Goal: Obtain resource: Obtain resource

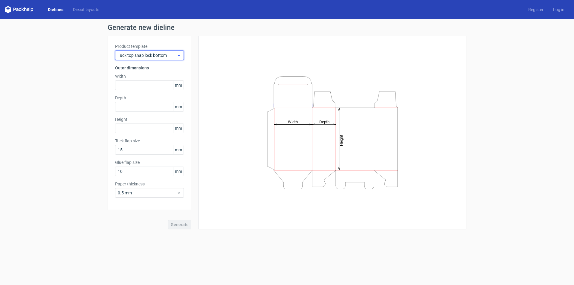
click at [178, 56] on icon at bounding box center [179, 55] width 4 height 5
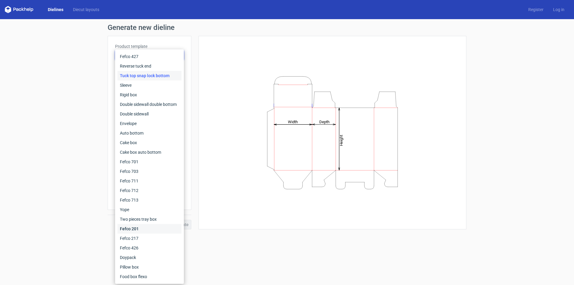
click at [134, 229] on div "Fefco 201" at bounding box center [150, 229] width 64 height 10
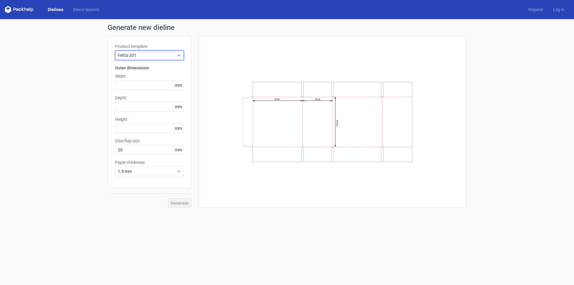
click at [163, 56] on span "Fefco 201" at bounding box center [147, 55] width 59 height 6
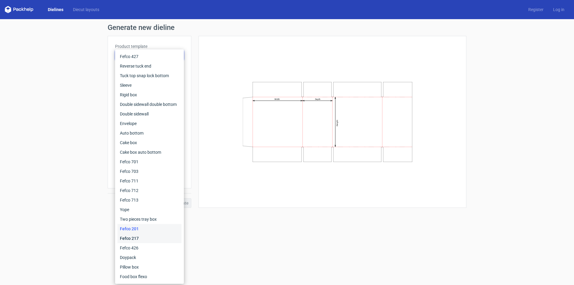
click at [139, 240] on div "Fefco 217" at bounding box center [150, 239] width 64 height 10
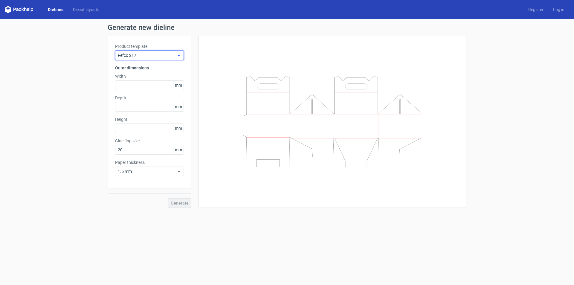
click at [165, 54] on span "Fefco 217" at bounding box center [147, 55] width 59 height 6
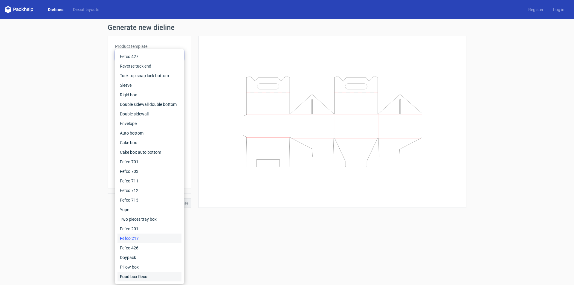
click at [141, 276] on div "Food box flexo" at bounding box center [150, 277] width 64 height 10
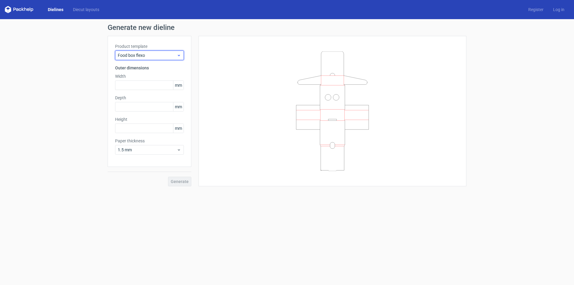
click at [173, 58] on span "Food box flexo" at bounding box center [147, 55] width 59 height 6
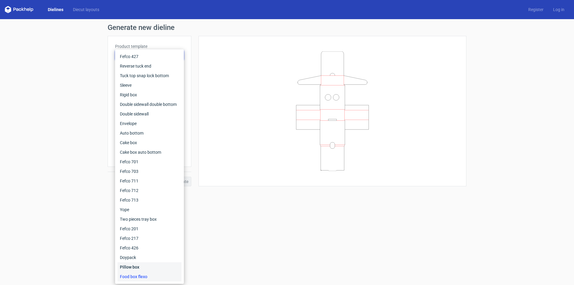
click at [135, 267] on div "Pillow box" at bounding box center [150, 267] width 64 height 10
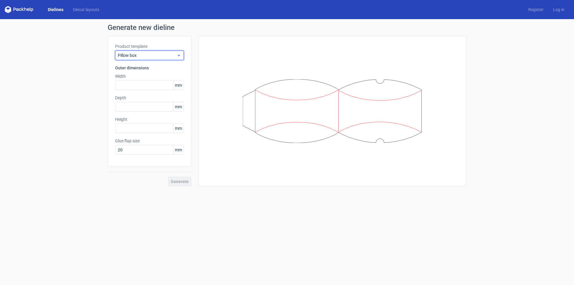
click at [172, 57] on span "Pillow box" at bounding box center [147, 55] width 59 height 6
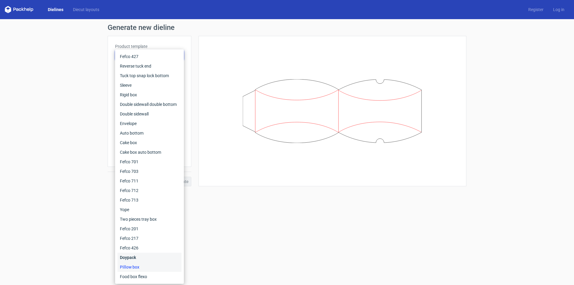
click at [137, 259] on div "Doypack" at bounding box center [150, 258] width 64 height 10
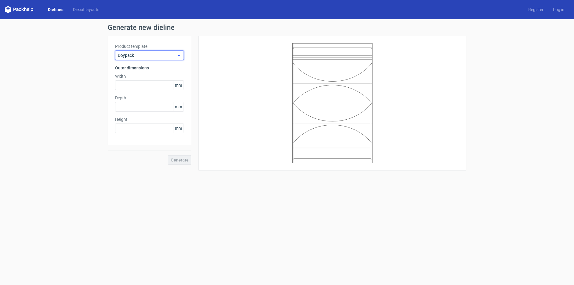
click at [162, 57] on span "Doypack" at bounding box center [147, 55] width 59 height 6
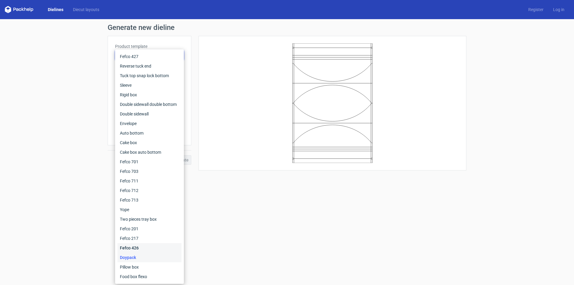
click at [131, 246] on div "Fefco 426" at bounding box center [150, 248] width 64 height 10
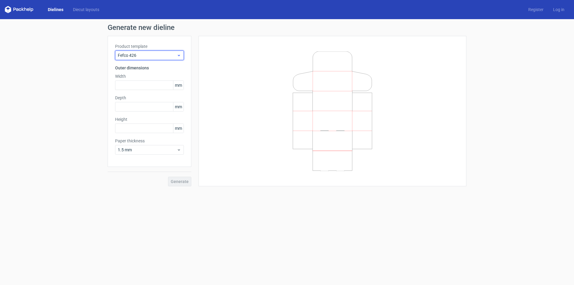
click at [176, 55] on span "Fefco 426" at bounding box center [147, 55] width 59 height 6
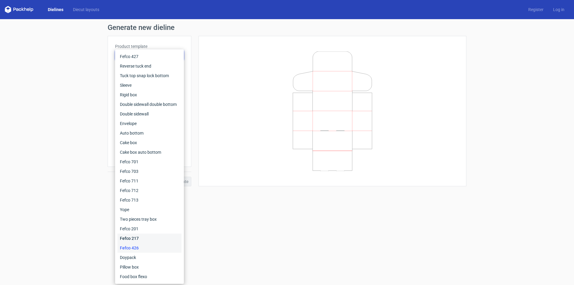
click at [143, 236] on div "Fefco 217" at bounding box center [150, 239] width 64 height 10
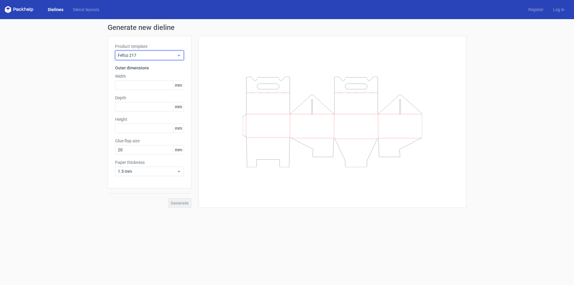
click at [170, 55] on span "Fefco 217" at bounding box center [147, 55] width 59 height 6
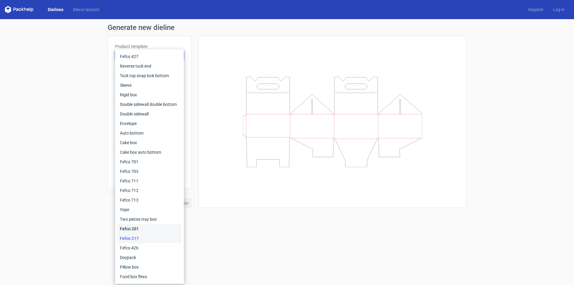
click at [141, 227] on div "Fefco 201" at bounding box center [150, 229] width 64 height 10
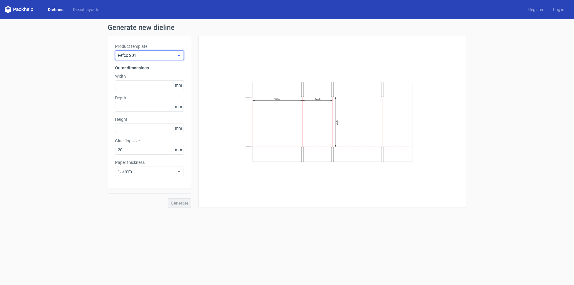
click at [167, 55] on span "Fefco 201" at bounding box center [147, 55] width 59 height 6
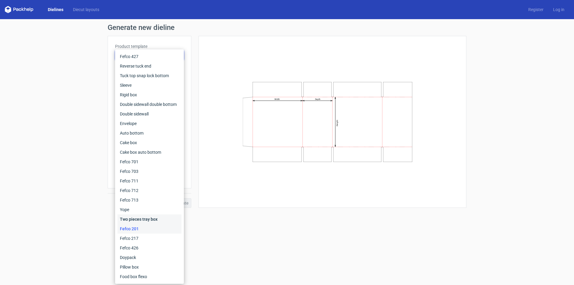
click at [135, 219] on div "Two pieces tray box" at bounding box center [150, 219] width 64 height 10
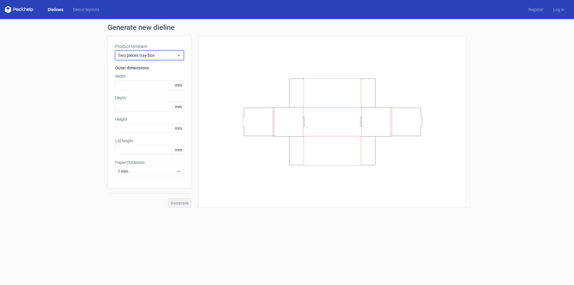
click at [162, 58] on span "Two pieces tray box" at bounding box center [147, 55] width 59 height 6
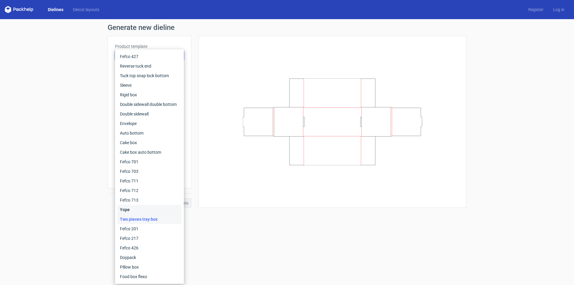
click at [144, 210] on div "Yope" at bounding box center [150, 210] width 64 height 10
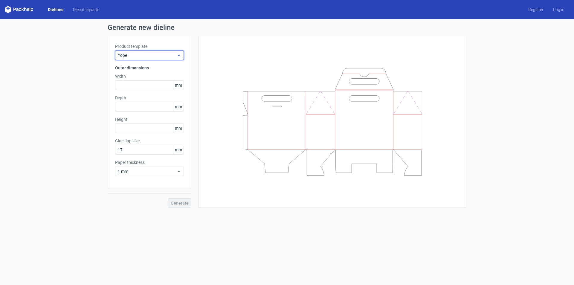
click at [178, 56] on icon at bounding box center [179, 55] width 4 height 5
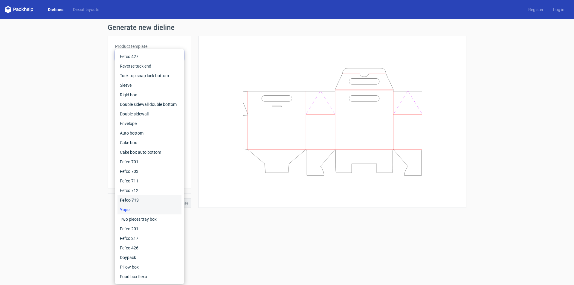
click at [143, 198] on div "Fefco 713" at bounding box center [150, 200] width 64 height 10
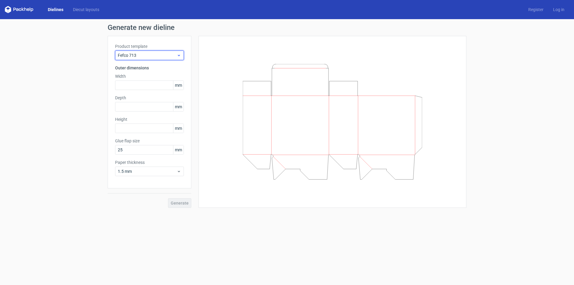
click at [174, 57] on span "Fefco 713" at bounding box center [147, 55] width 59 height 6
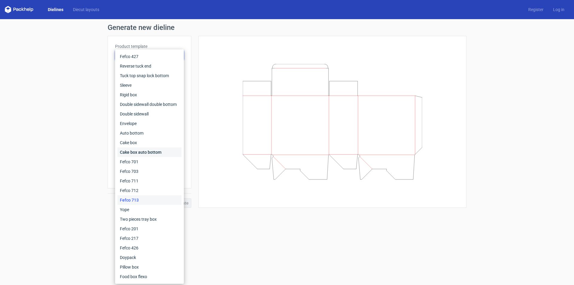
click at [147, 150] on div "Cake box auto bottom" at bounding box center [150, 152] width 64 height 10
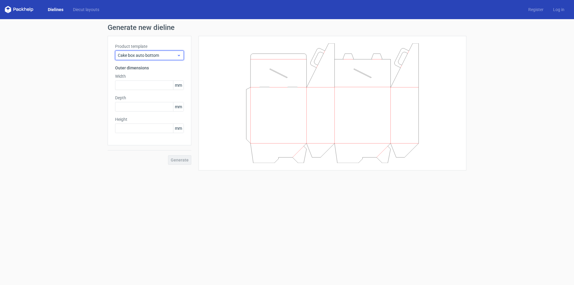
click at [178, 54] on icon at bounding box center [179, 55] width 4 height 5
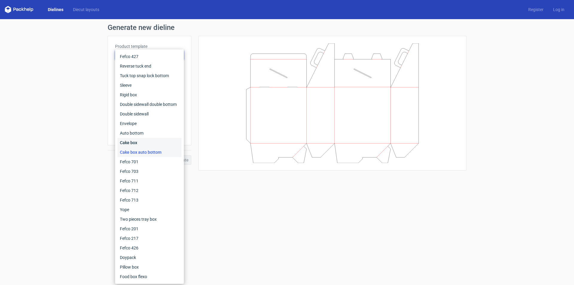
click at [144, 140] on div "Cake box" at bounding box center [150, 143] width 64 height 10
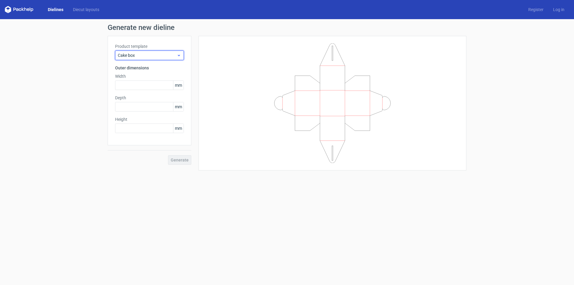
click at [179, 56] on icon at bounding box center [179, 55] width 4 height 5
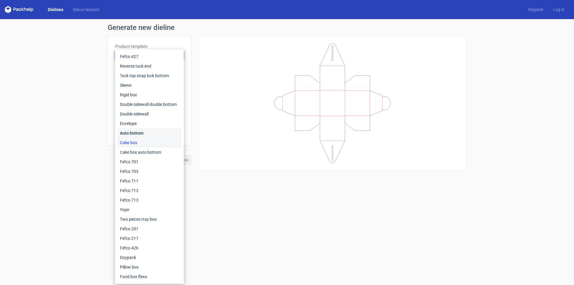
click at [148, 134] on div "Auto bottom" at bounding box center [150, 133] width 64 height 10
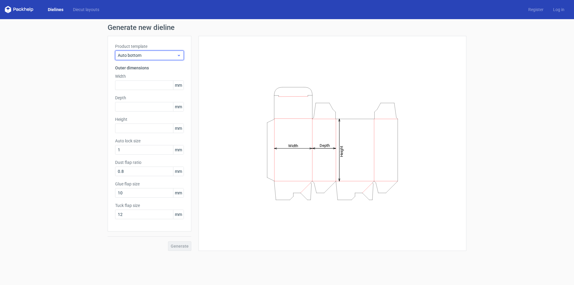
click at [179, 54] on icon at bounding box center [179, 55] width 4 height 5
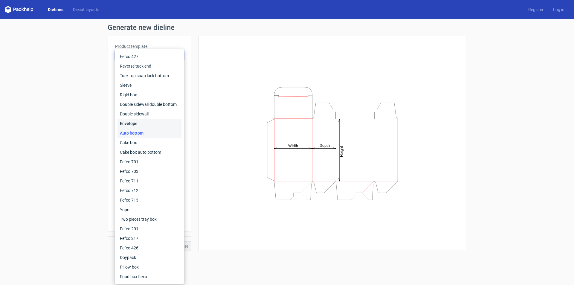
click at [143, 122] on div "Envelope" at bounding box center [150, 124] width 64 height 10
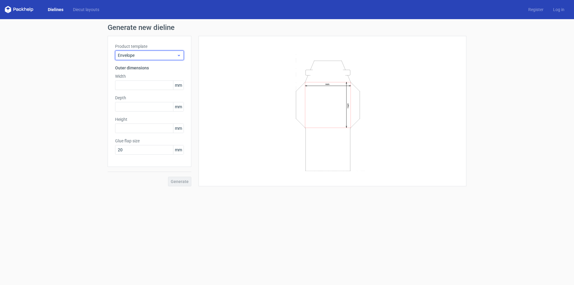
click at [178, 53] on div "Envelope" at bounding box center [149, 56] width 69 height 10
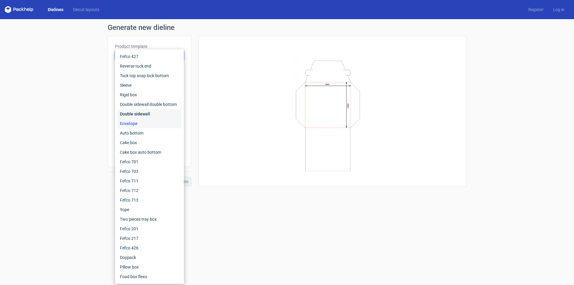
click at [140, 114] on div "Double sidewall" at bounding box center [150, 114] width 64 height 10
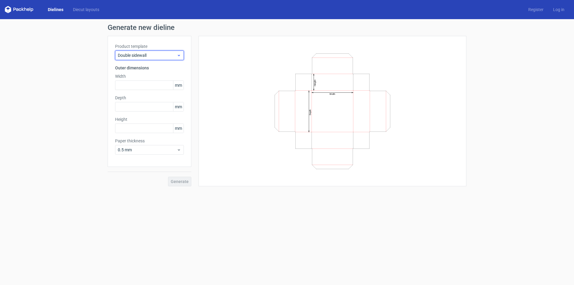
click at [171, 55] on span "Double sidewall" at bounding box center [147, 55] width 59 height 6
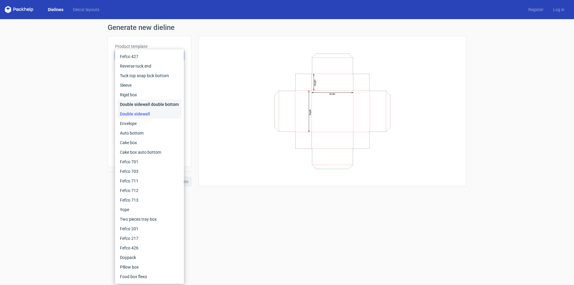
click at [145, 101] on div "Double sidewall double bottom" at bounding box center [150, 105] width 64 height 10
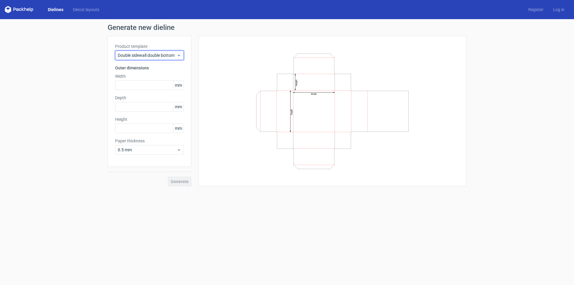
click at [172, 55] on span "Double sidewall double bottom" at bounding box center [147, 55] width 59 height 6
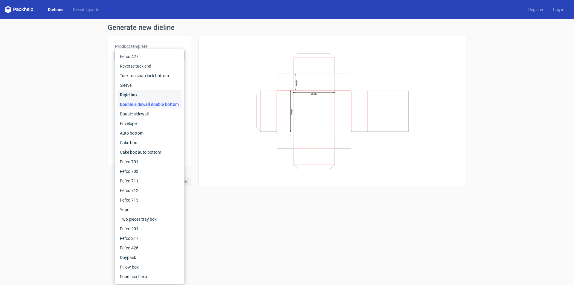
click at [135, 95] on div "Rigid box" at bounding box center [150, 95] width 64 height 10
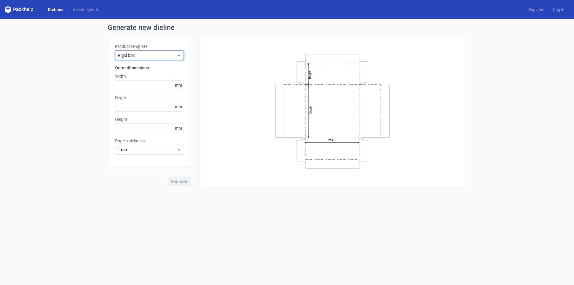
click at [171, 56] on span "Rigid box" at bounding box center [147, 55] width 59 height 6
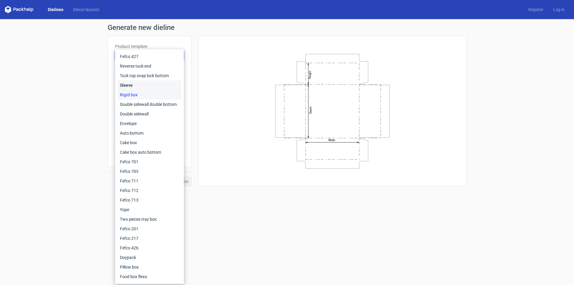
click at [133, 87] on div "Sleeve" at bounding box center [150, 85] width 64 height 10
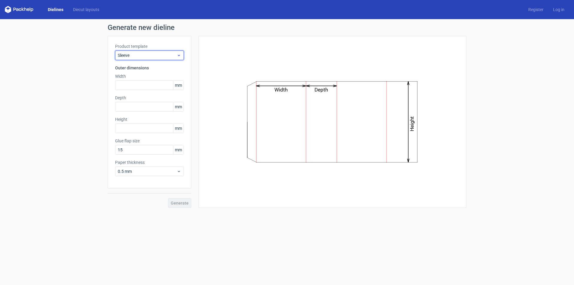
click at [166, 56] on span "Sleeve" at bounding box center [147, 55] width 59 height 6
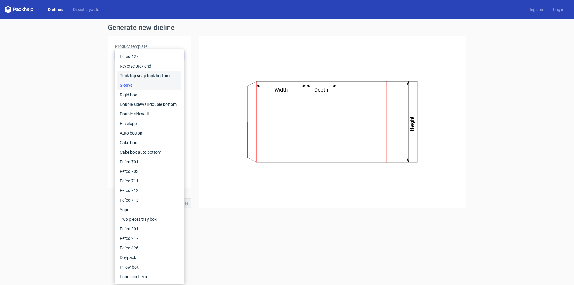
click at [149, 74] on div "Tuck top snap lock bottom" at bounding box center [150, 76] width 64 height 10
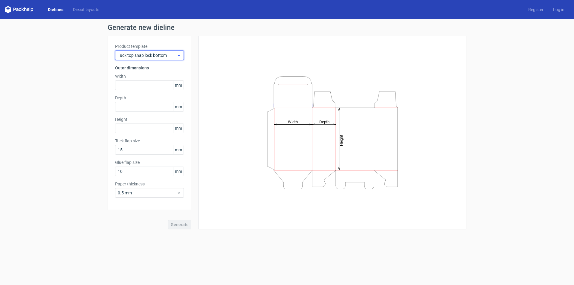
click at [163, 52] on div "Tuck top snap lock bottom" at bounding box center [149, 56] width 69 height 10
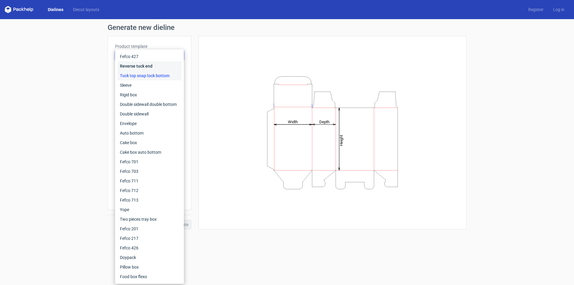
click at [147, 66] on div "Reverse tuck end" at bounding box center [150, 66] width 64 height 10
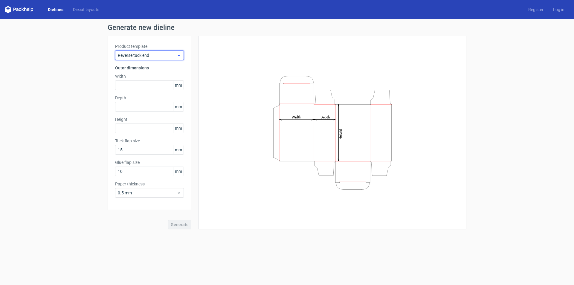
click at [164, 54] on span "Reverse tuck end" at bounding box center [147, 55] width 59 height 6
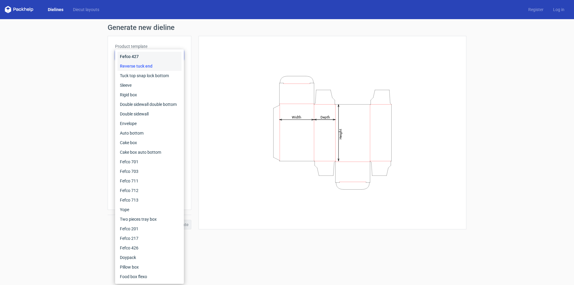
click at [139, 55] on div "Fefco 427" at bounding box center [150, 57] width 64 height 10
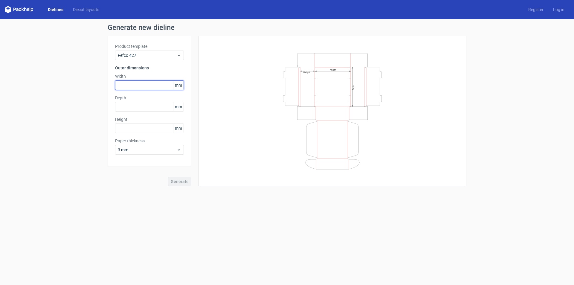
click at [141, 82] on input "text" at bounding box center [149, 85] width 69 height 10
type input "152"
type input "40"
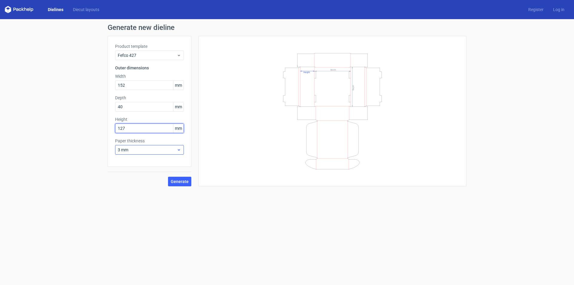
type input "127"
click at [169, 150] on span "3 mm" at bounding box center [147, 150] width 59 height 6
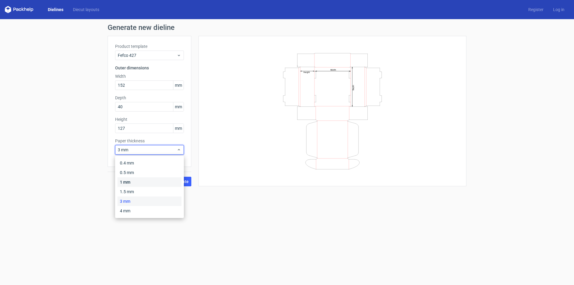
click at [143, 183] on div "1 mm" at bounding box center [150, 182] width 64 height 10
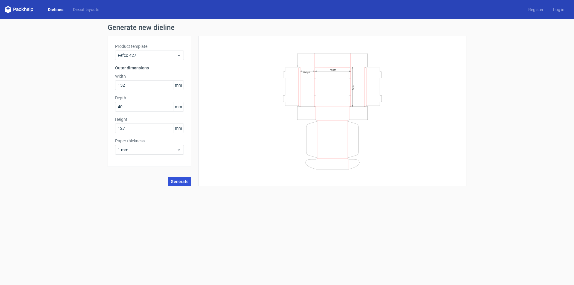
click at [182, 183] on span "Generate" at bounding box center [180, 181] width 18 height 4
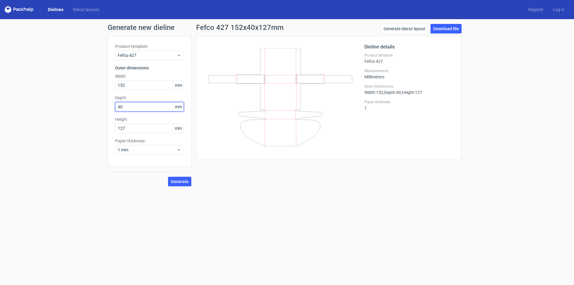
drag, startPoint x: 131, startPoint y: 109, endPoint x: 97, endPoint y: 110, distance: 34.7
click at [97, 110] on div "Generate new dieline Product template Fefco 427 Outer dimensions Width 152 mm D…" at bounding box center [287, 105] width 574 height 172
type input "127"
type input "40"
click at [183, 181] on span "Generate" at bounding box center [180, 181] width 18 height 4
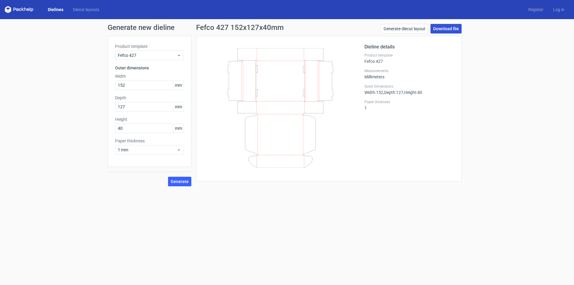
click at [443, 28] on link "Download file" at bounding box center [446, 29] width 31 height 10
click at [405, 29] on link "Generate diecut layout" at bounding box center [404, 29] width 47 height 10
click at [156, 153] on div "1 mm" at bounding box center [149, 150] width 69 height 10
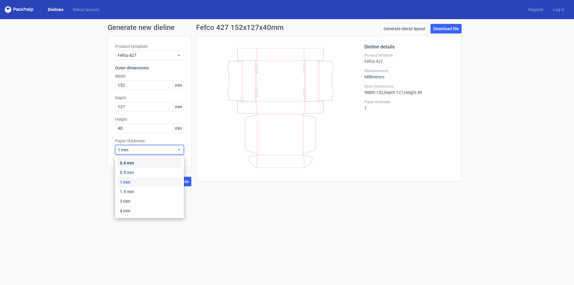
click at [161, 161] on div "0.4 mm" at bounding box center [150, 163] width 64 height 10
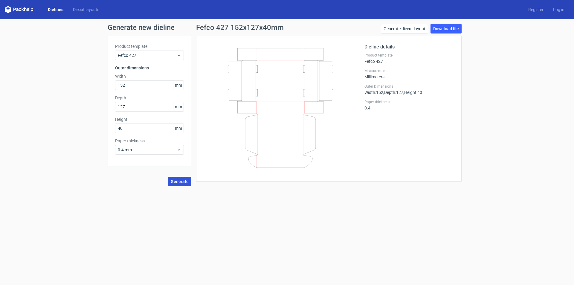
click at [188, 183] on span "Generate" at bounding box center [180, 181] width 18 height 4
click at [451, 29] on link "Download file" at bounding box center [446, 29] width 31 height 10
click at [331, 94] on icon at bounding box center [280, 108] width 144 height 120
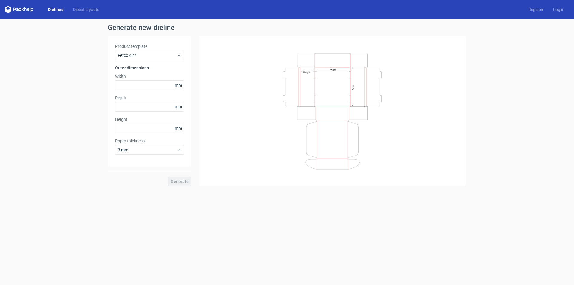
click at [45, 77] on div "Generate new dieline Product template Fefco 427 Outer dimensions Width mm Depth…" at bounding box center [287, 105] width 574 height 172
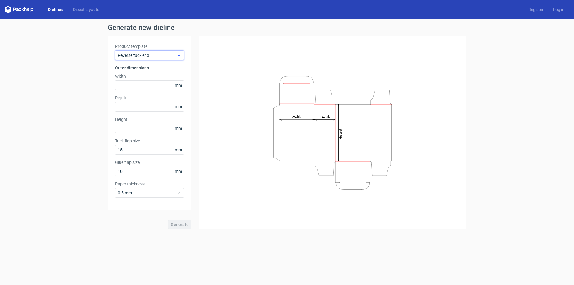
click at [161, 52] on div "Reverse tuck end" at bounding box center [149, 56] width 69 height 10
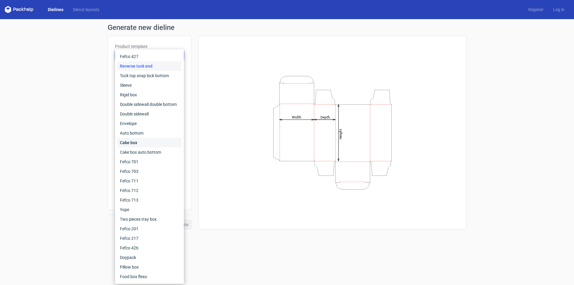
click at [141, 143] on div "Cake box" at bounding box center [150, 143] width 64 height 10
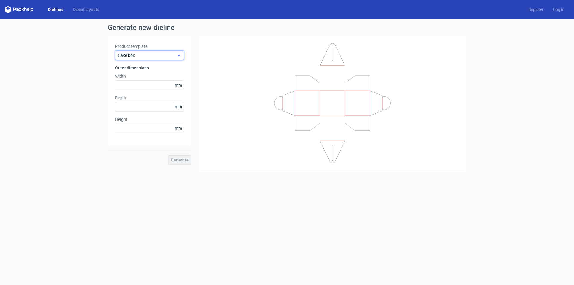
click at [166, 55] on span "Cake box" at bounding box center [147, 55] width 59 height 6
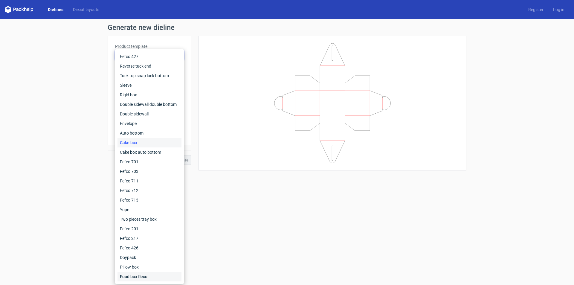
click at [142, 277] on div "Food box flexo" at bounding box center [150, 277] width 64 height 10
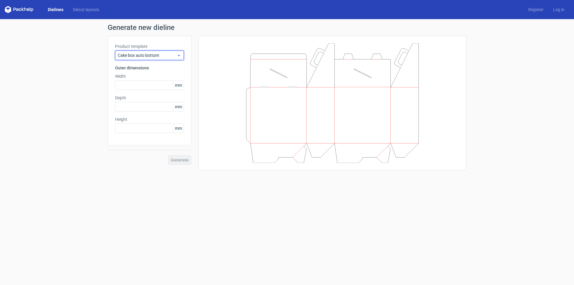
click at [173, 53] on span "Cake box auto bottom" at bounding box center [147, 55] width 59 height 6
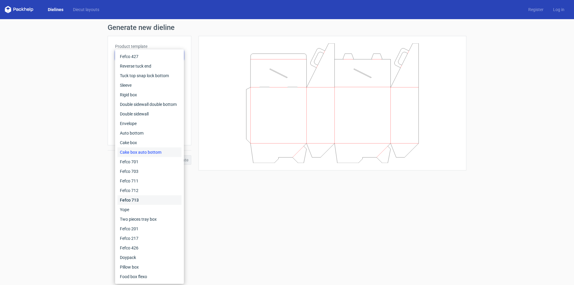
click at [143, 199] on div "Fefco 713" at bounding box center [150, 200] width 64 height 10
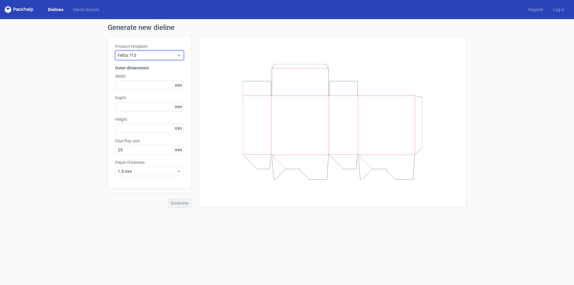
click at [180, 55] on use at bounding box center [179, 55] width 2 height 1
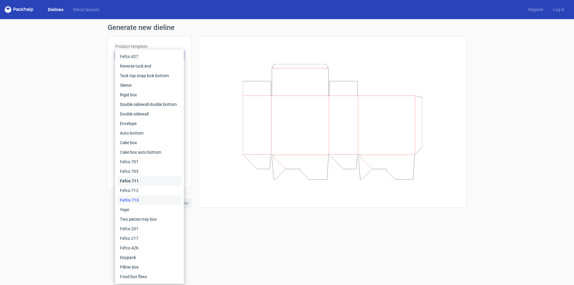
click at [129, 181] on div "Fefco 711" at bounding box center [150, 181] width 64 height 10
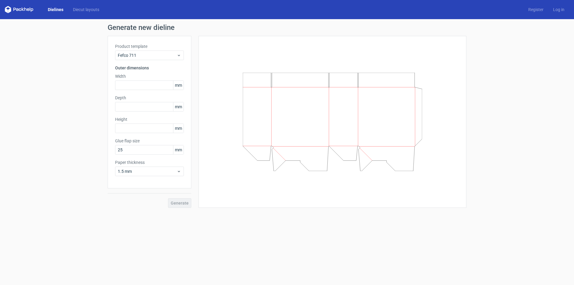
click at [179, 60] on div "Product template Fefco 711 Outer dimensions Width mm Depth mm Height mm Glue fl…" at bounding box center [150, 112] width 84 height 153
click at [180, 56] on icon at bounding box center [179, 55] width 4 height 5
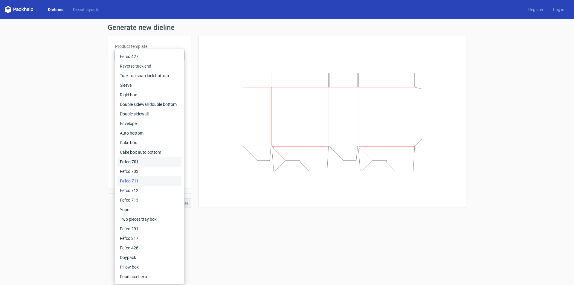
click at [135, 161] on div "Fefco 701" at bounding box center [150, 162] width 64 height 10
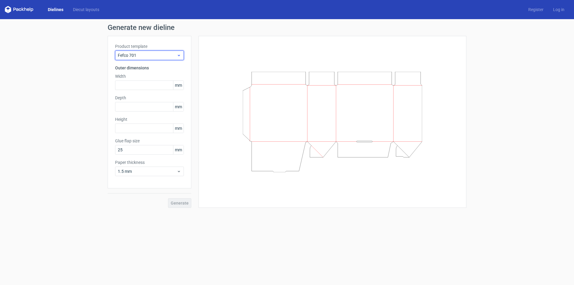
click at [174, 57] on span "Fefco 701" at bounding box center [147, 55] width 59 height 6
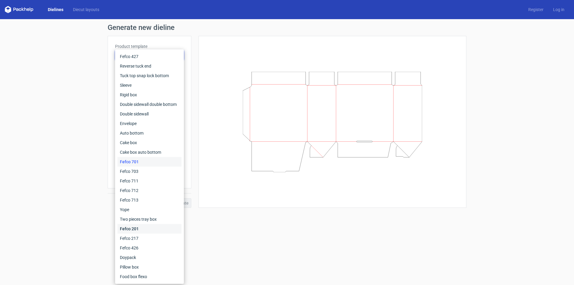
click at [135, 230] on div "Fefco 201" at bounding box center [150, 229] width 64 height 10
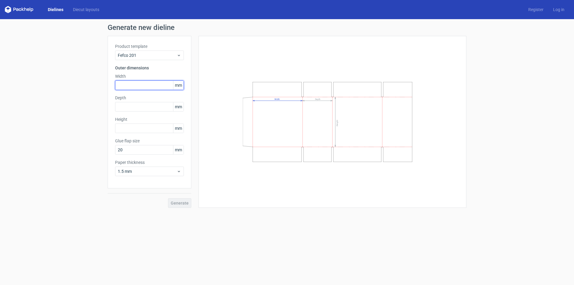
click at [162, 87] on input "text" at bounding box center [149, 85] width 69 height 10
type input "330"
type input "320"
type input "370"
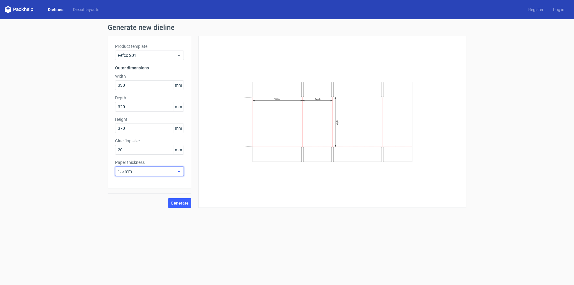
click at [166, 173] on span "1.5 mm" at bounding box center [147, 171] width 59 height 6
click at [133, 212] on div "1.5 mm" at bounding box center [150, 213] width 64 height 10
click at [185, 204] on span "Generate" at bounding box center [180, 203] width 18 height 4
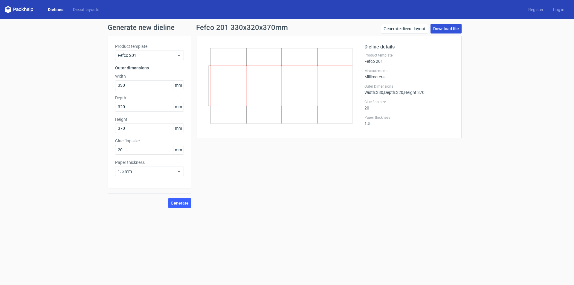
click at [452, 30] on link "Download file" at bounding box center [446, 29] width 31 height 10
